Goal: Navigation & Orientation: Find specific page/section

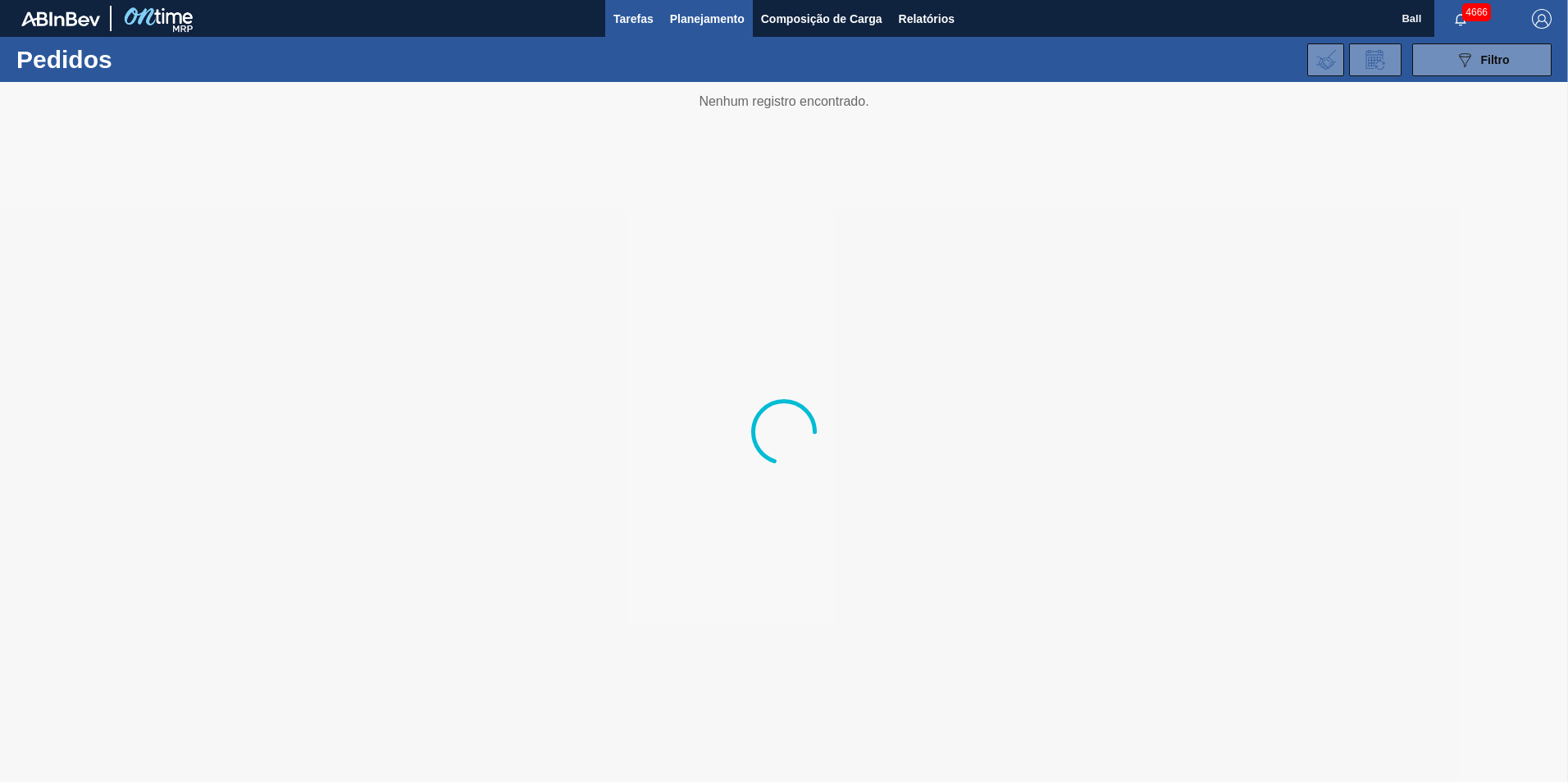
click at [636, 29] on button "Tarefas" at bounding box center [634, 18] width 57 height 37
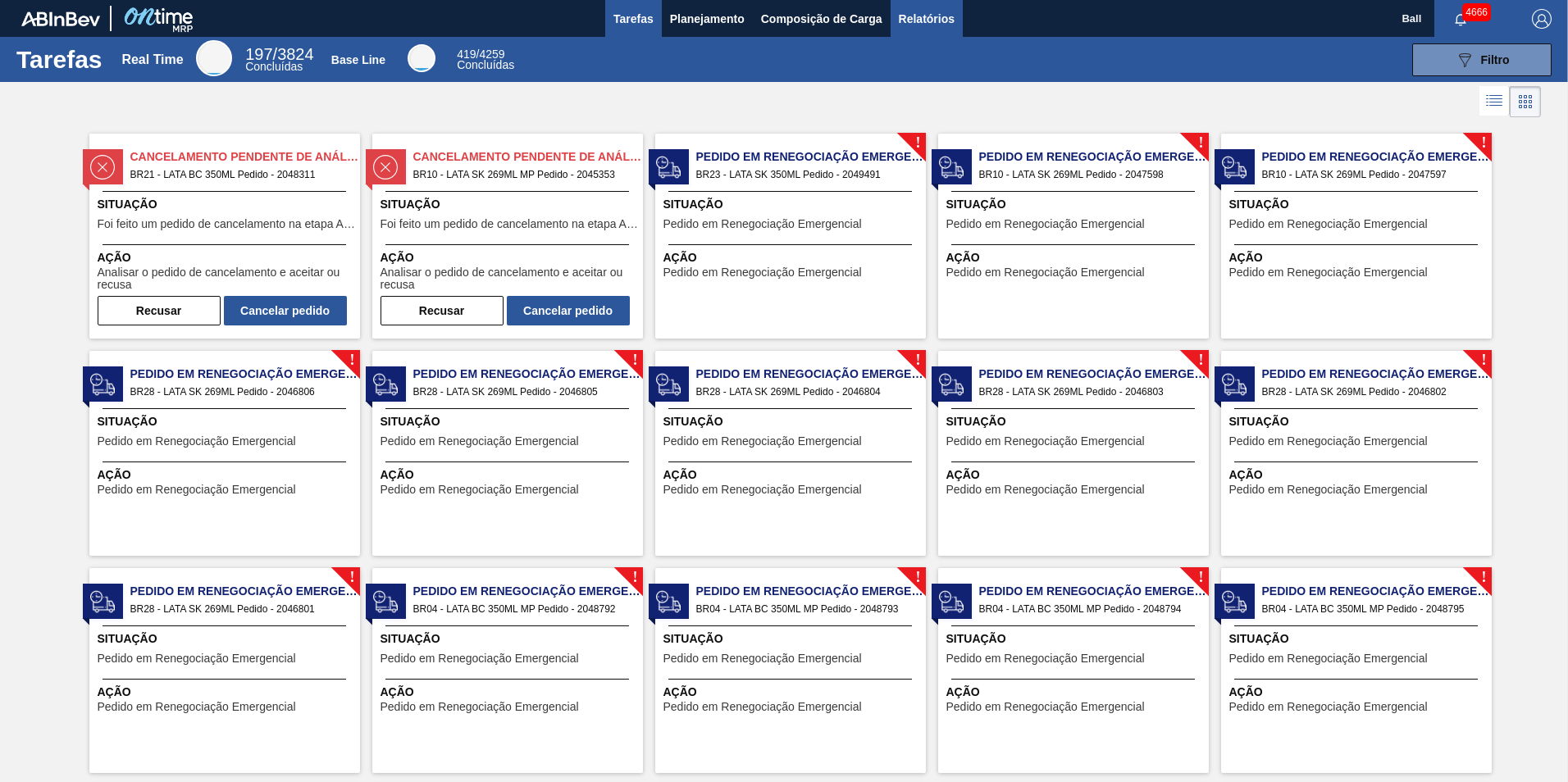
click at [910, 13] on span "Relatórios" at bounding box center [926, 19] width 56 height 20
